Goal: Task Accomplishment & Management: Manage account settings

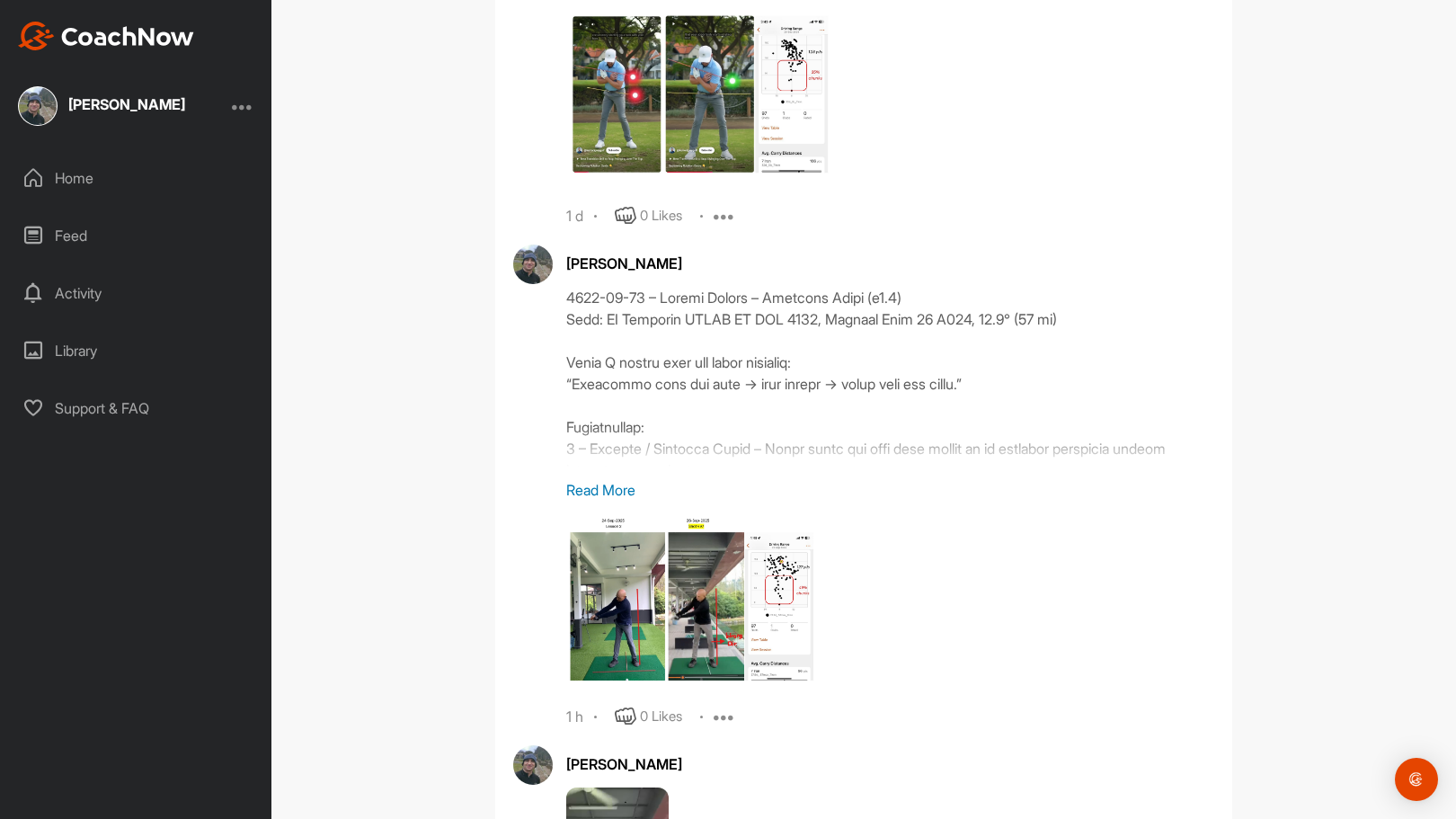
scroll to position [1072, 0]
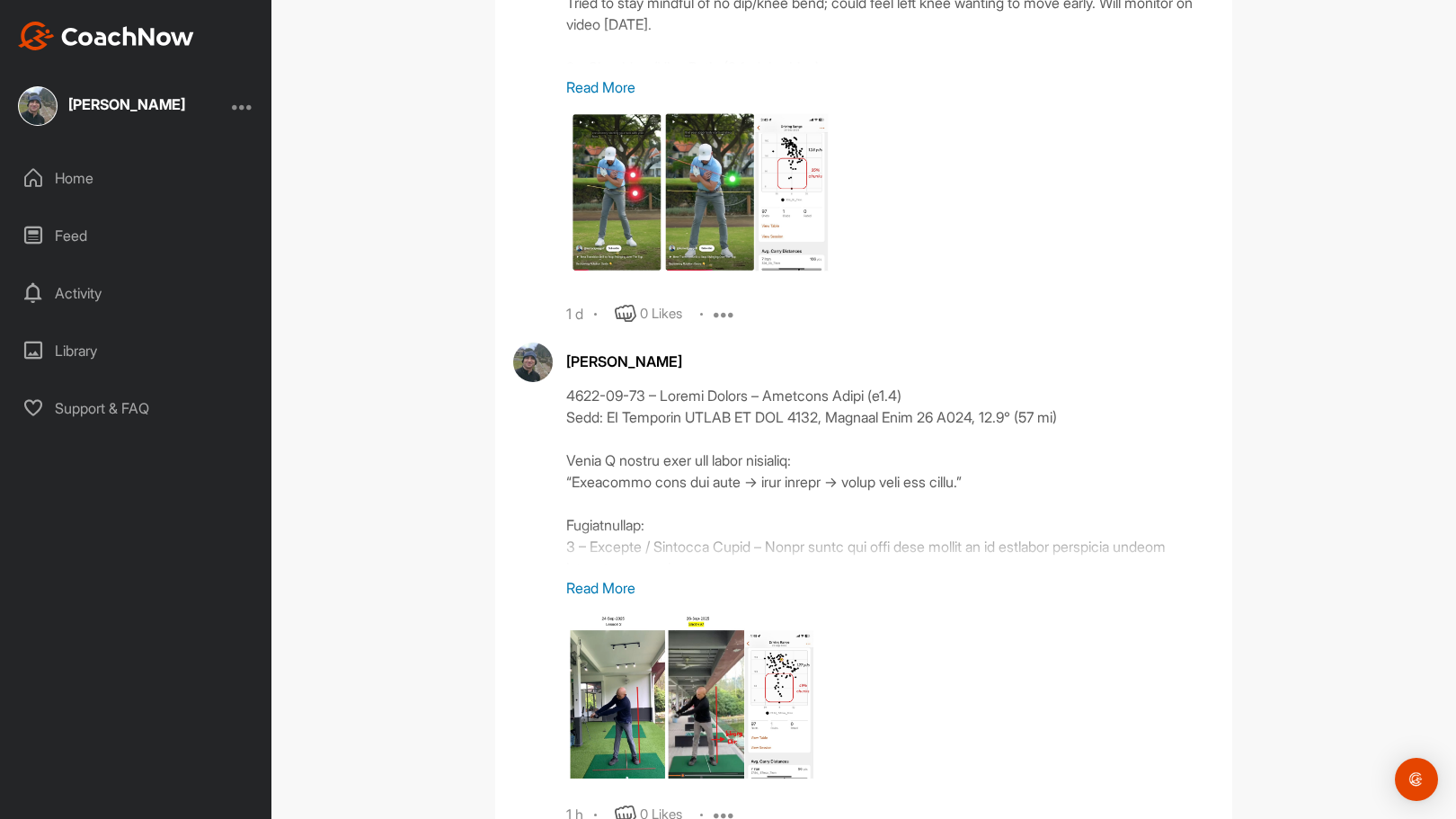
click at [620, 587] on p "Read More" at bounding box center [891, 588] width 649 height 21
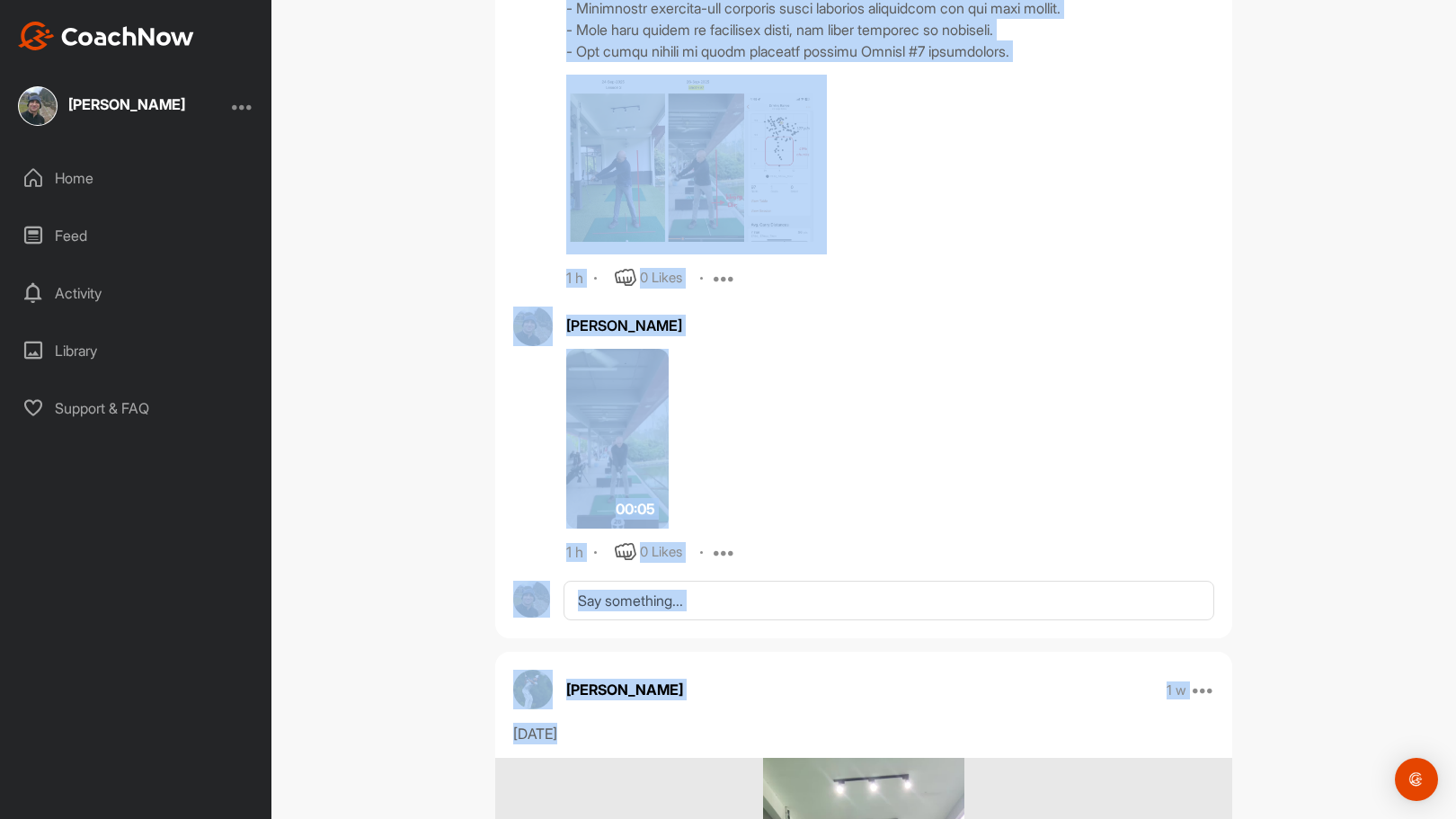
scroll to position [2003, 0]
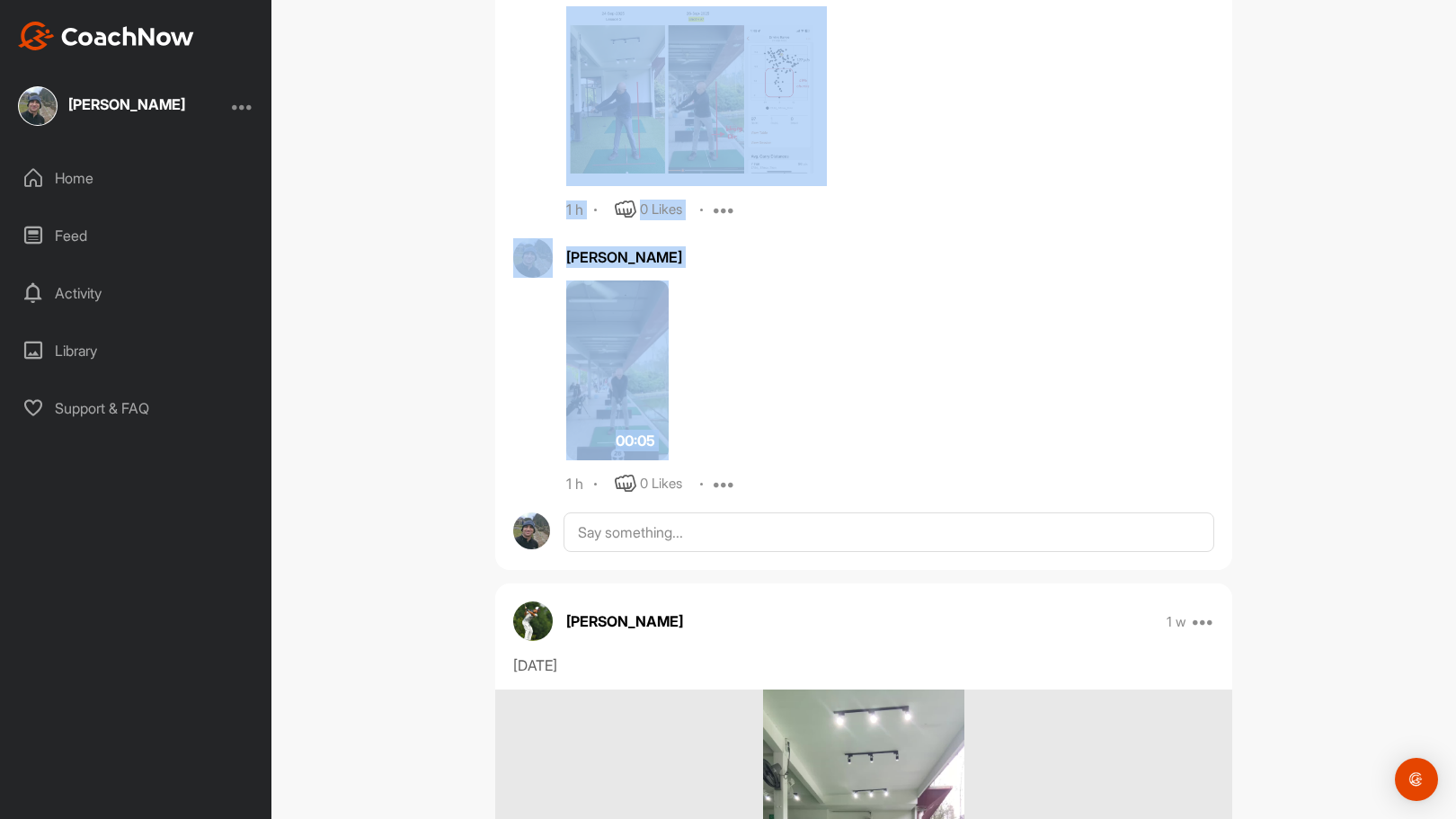
drag, startPoint x: 562, startPoint y: 398, endPoint x: 728, endPoint y: 348, distance: 173.4
click at [719, 210] on icon at bounding box center [725, 209] width 21 height 21
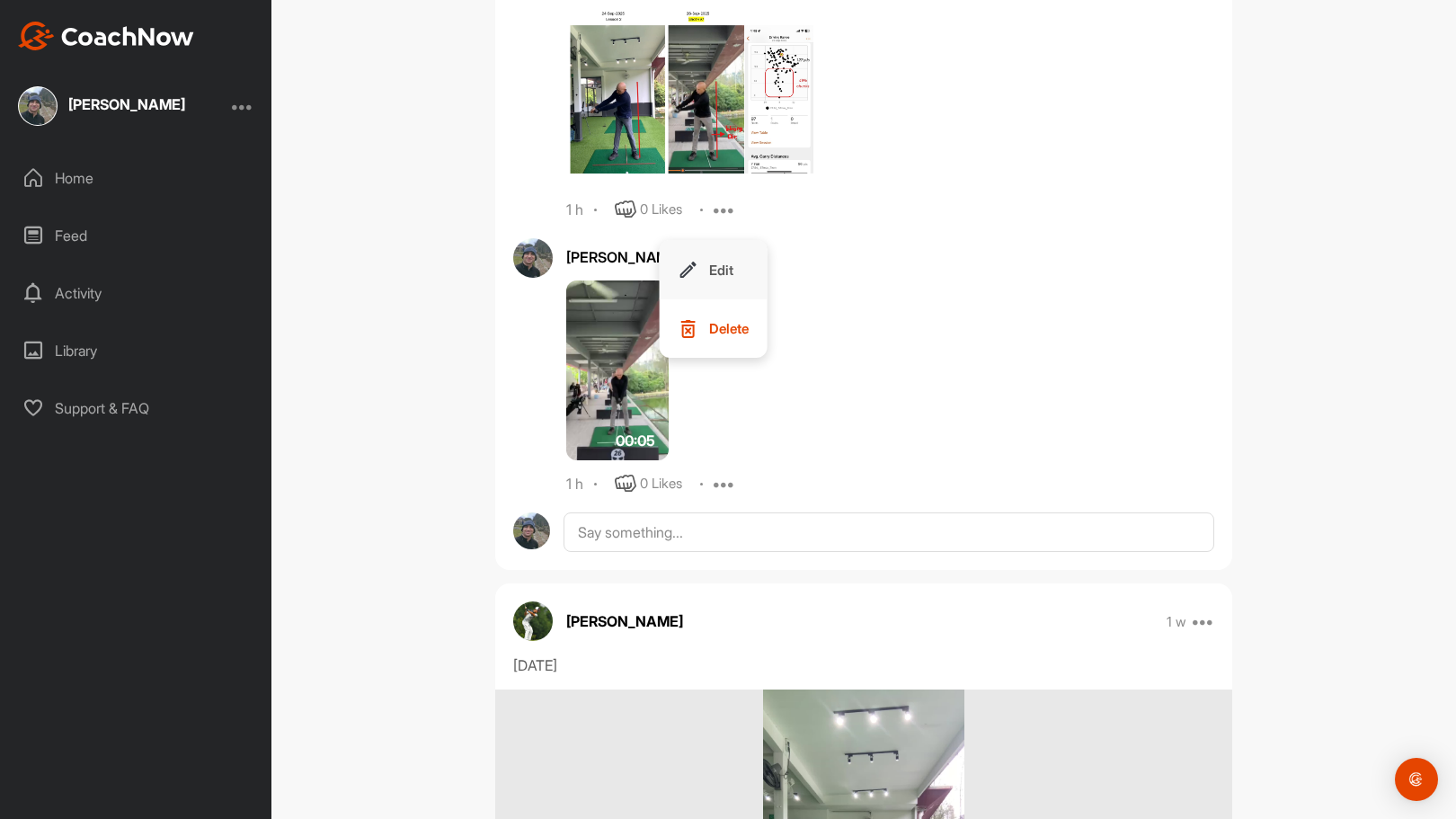
click at [722, 264] on p "Edit" at bounding box center [721, 270] width 24 height 19
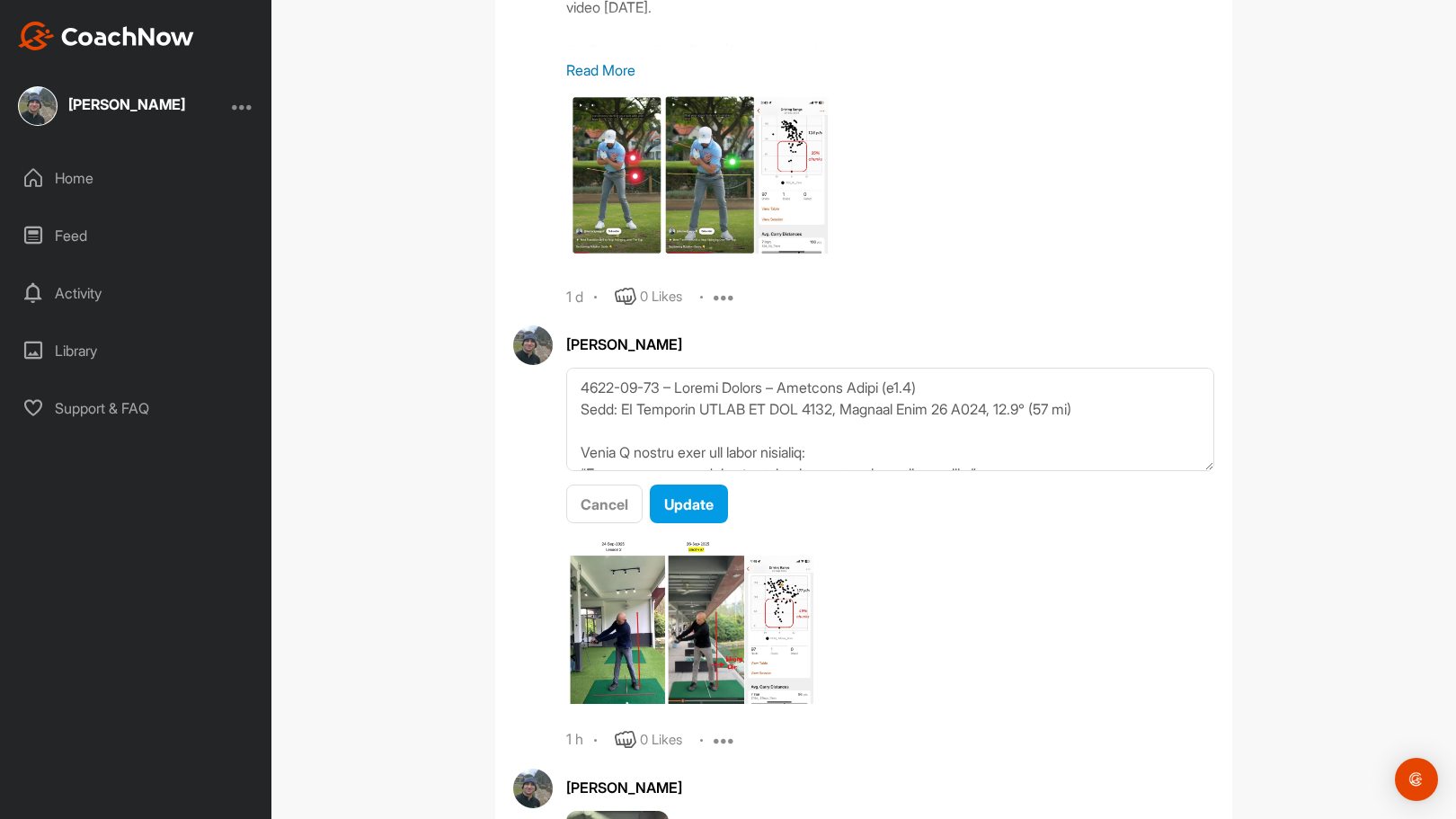
scroll to position [1095, 0]
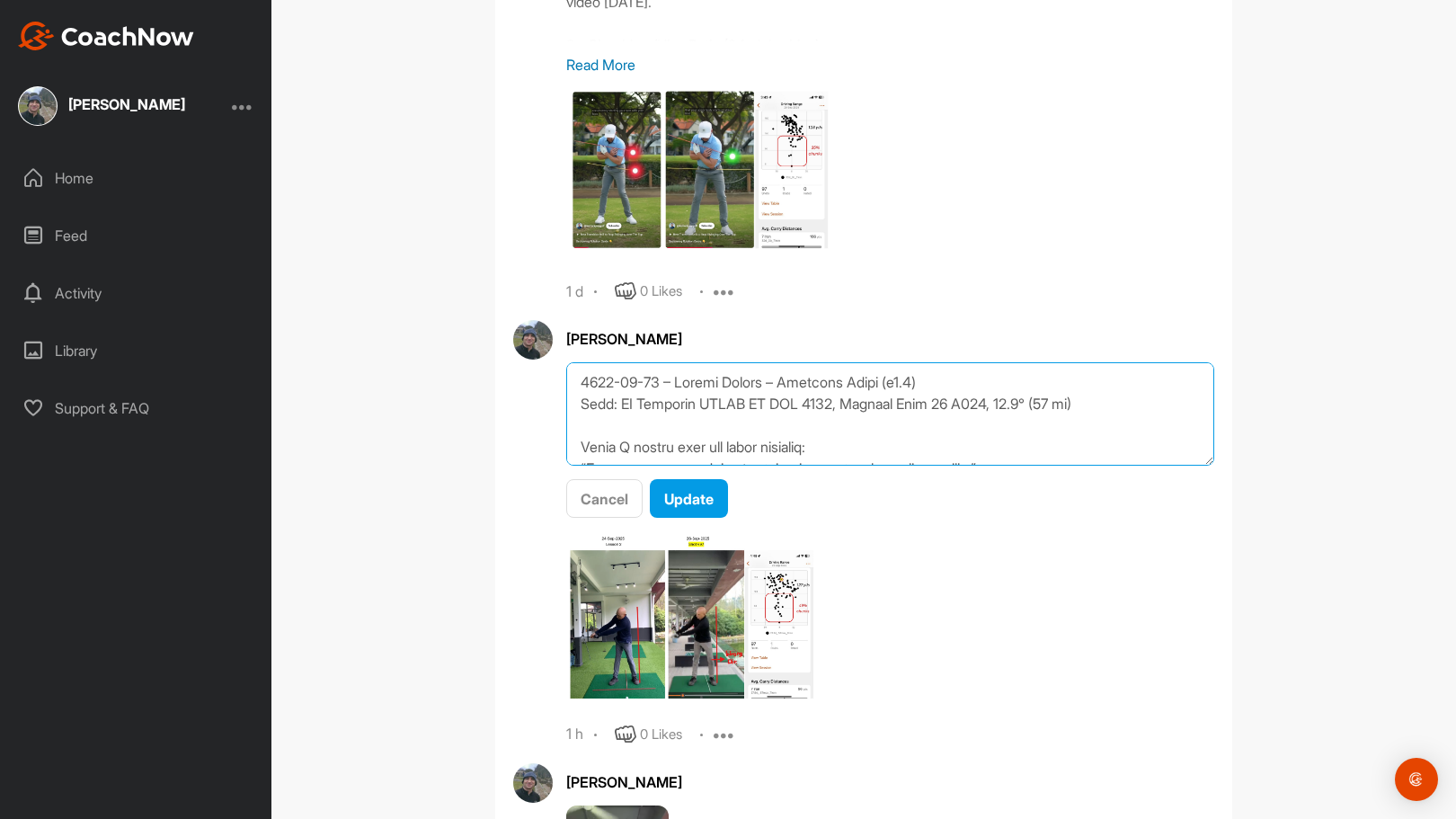
click at [900, 386] on textarea at bounding box center [891, 414] width 649 height 103
type textarea "1495-91-33 – Loremi Dolors – Ametcons Adipi (e2.1) Sedd: EI Temporin UTLAB ET D…"
click at [678, 497] on span "Update" at bounding box center [689, 499] width 50 height 18
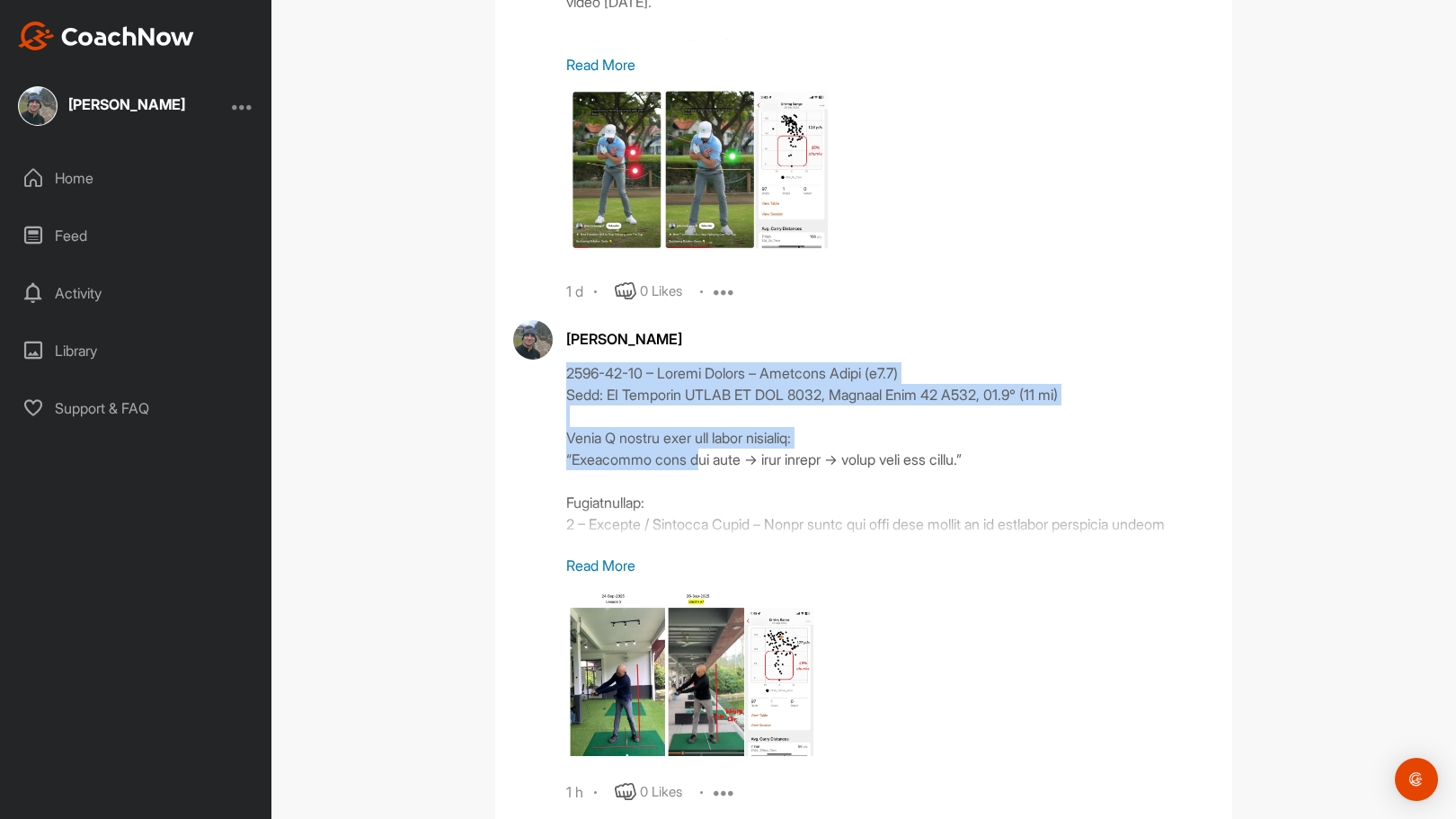
drag, startPoint x: 560, startPoint y: 371, endPoint x: 681, endPoint y: 463, distance: 152.0
click at [681, 463] on div at bounding box center [891, 452] width 649 height 180
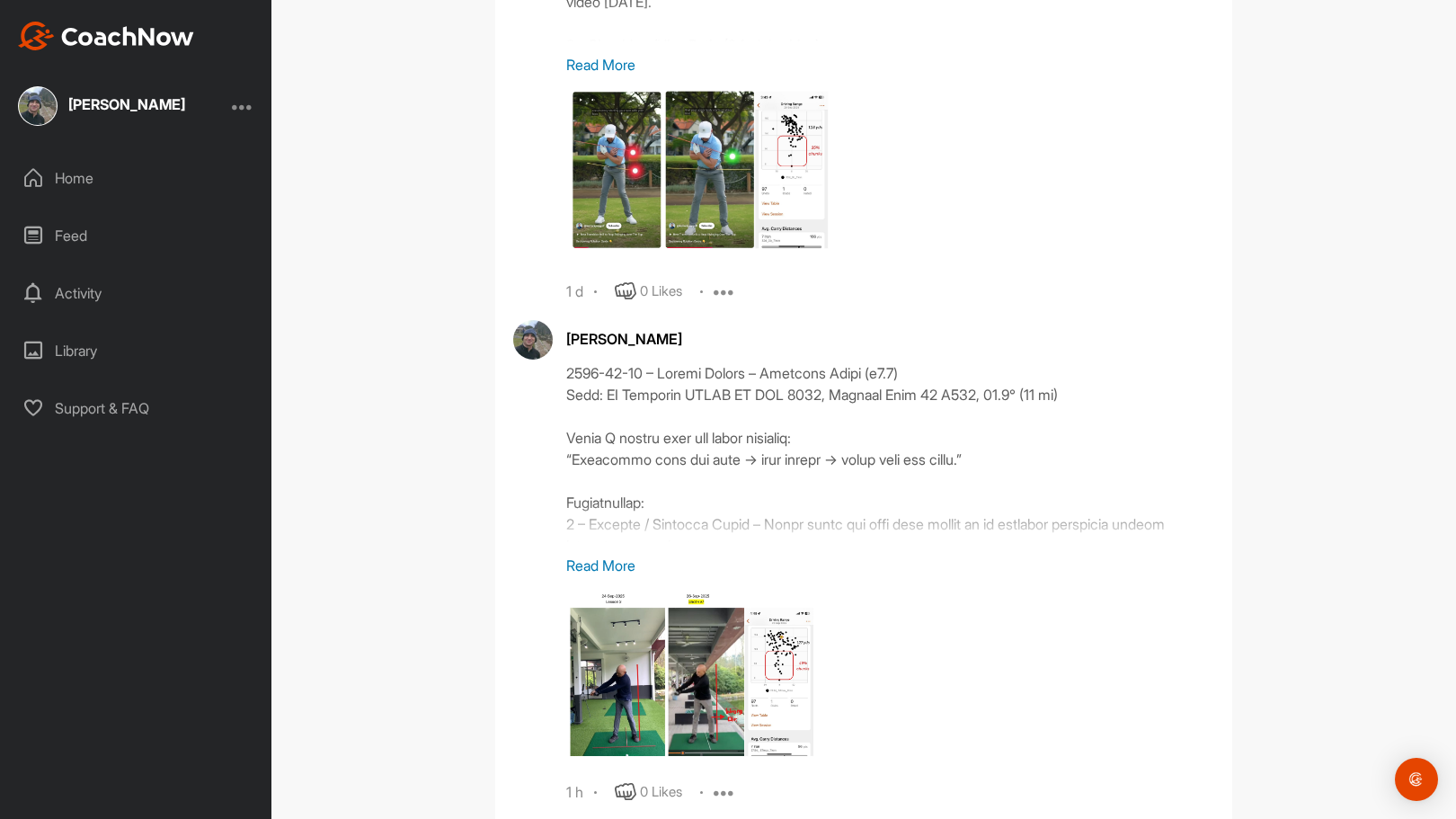
click at [609, 564] on p "Read More" at bounding box center [891, 566] width 649 height 21
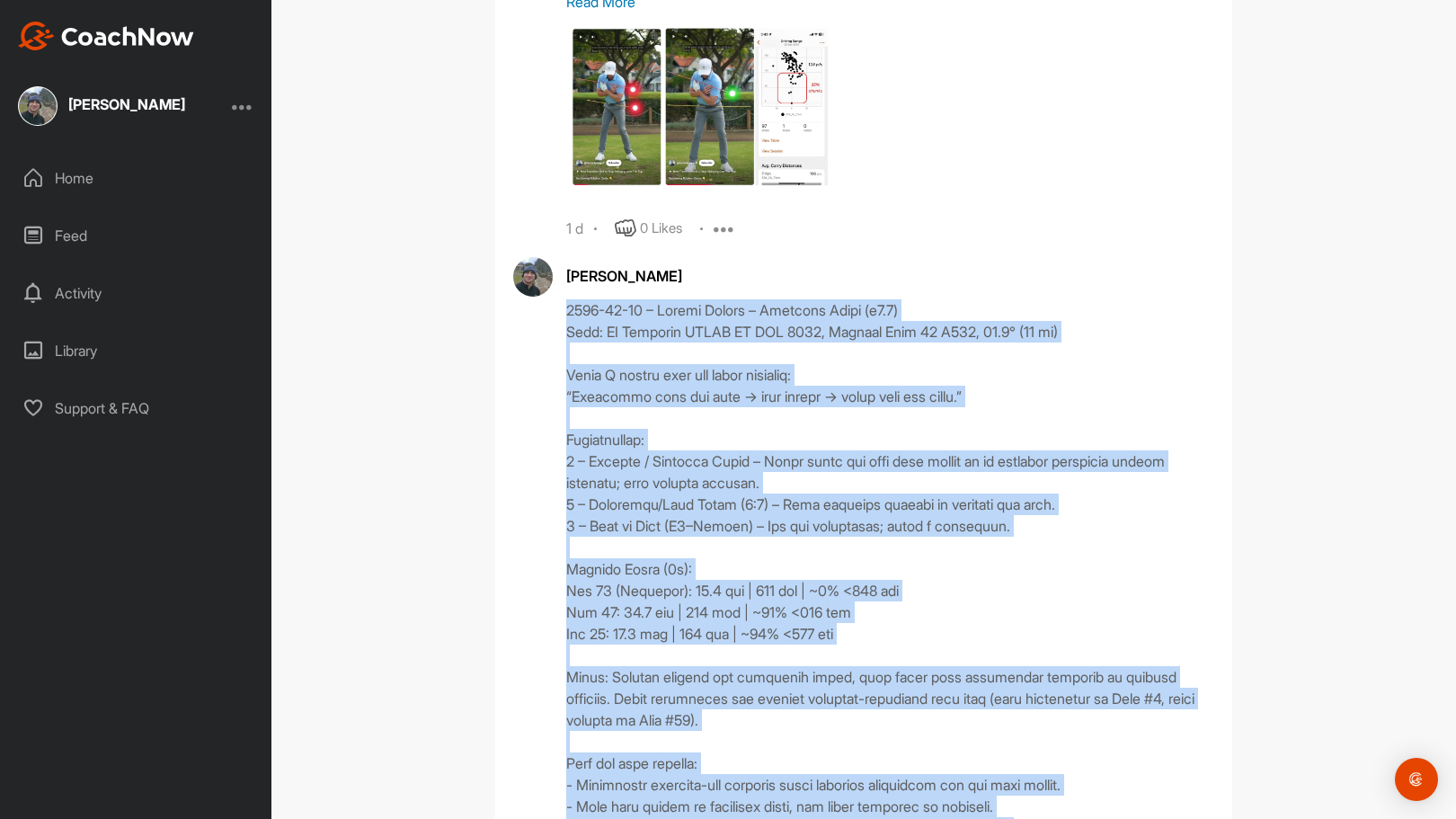
scroll to position [1267, 0]
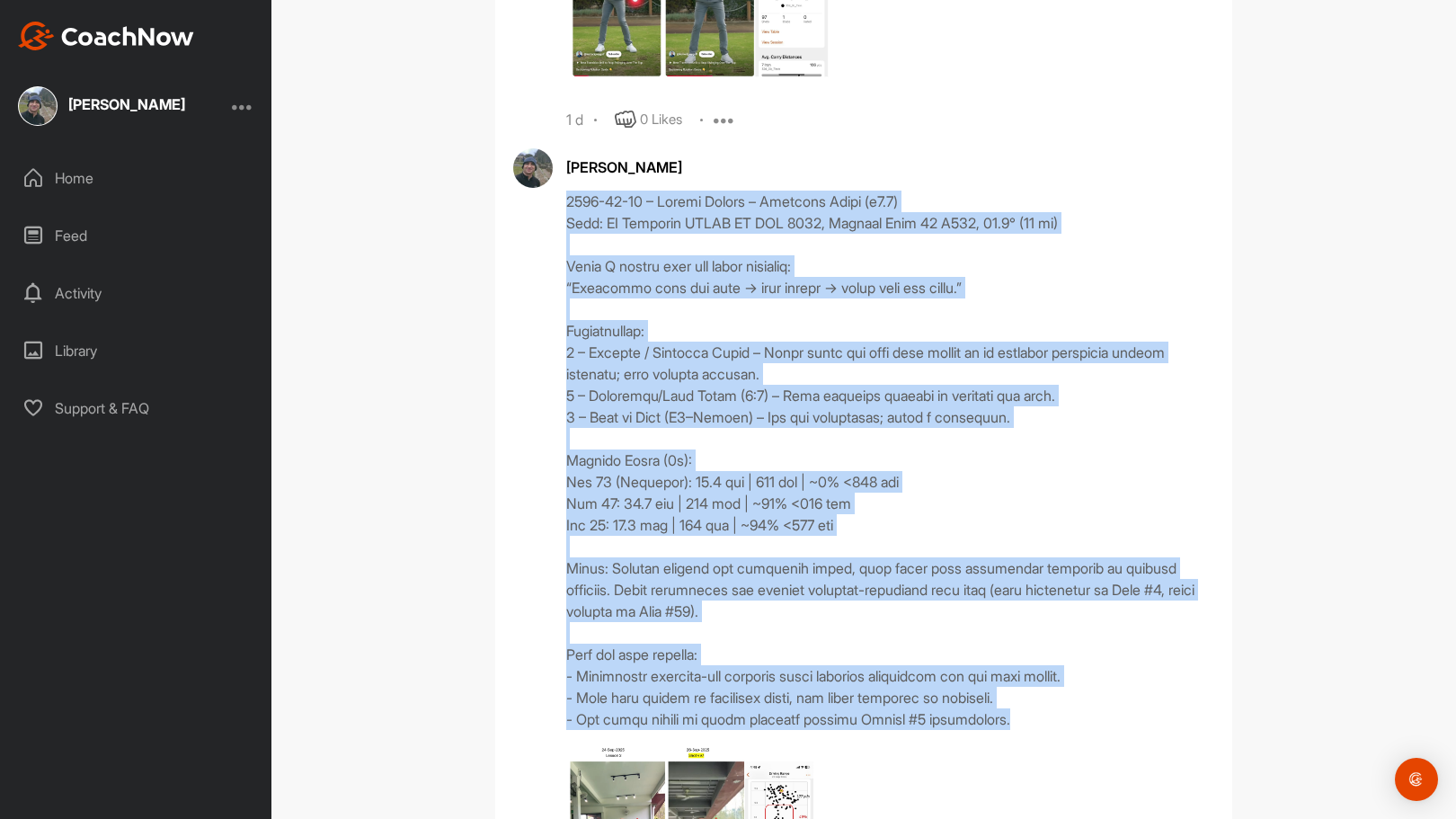
drag, startPoint x: 562, startPoint y: 369, endPoint x: 1032, endPoint y: 719, distance: 586.0
click at [1032, 719] on div at bounding box center [891, 461] width 649 height 540
copy div "2901-66-76 – Loremi Dolors – Ametcons Adipi (e9.4) Sedd: EI Temporin UTLAB ET D…"
click at [615, 299] on div at bounding box center [891, 461] width 649 height 540
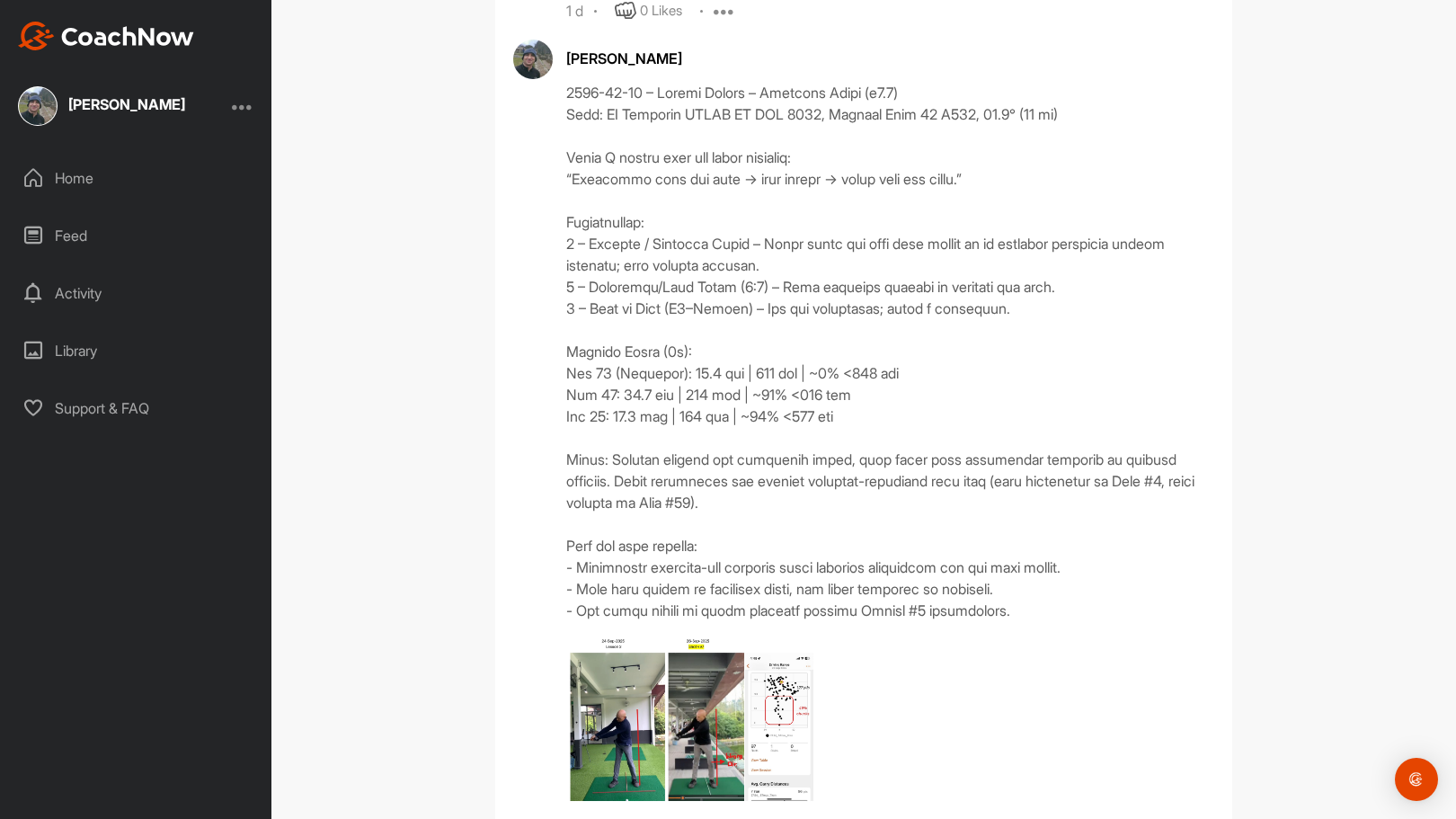
scroll to position [1391, 0]
